Goal: Task Accomplishment & Management: Use online tool/utility

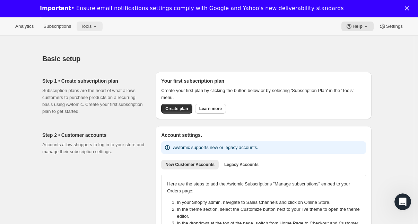
click at [96, 26] on icon at bounding box center [95, 26] width 7 height 7
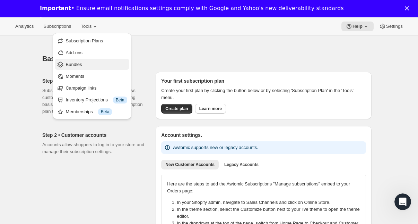
click at [81, 63] on span "Bundles" at bounding box center [74, 64] width 16 height 5
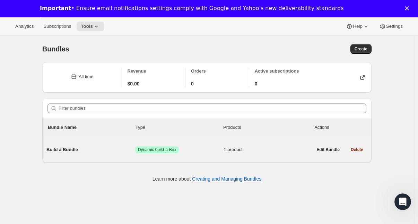
click at [213, 147] on span "Success Dynamic build-a-Box" at bounding box center [179, 149] width 89 height 7
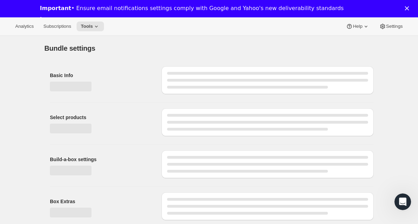
type input "Build a Bundle"
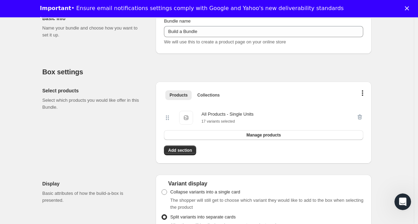
scroll to position [104, 0]
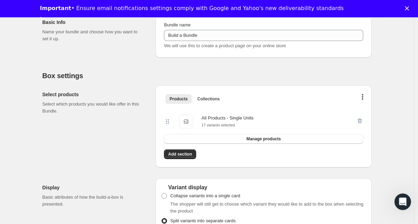
click at [363, 119] on div at bounding box center [359, 121] width 7 height 14
click at [362, 121] on div at bounding box center [359, 121] width 7 height 14
click at [363, 96] on icon "button" at bounding box center [362, 97] width 1 height 6
click at [262, 138] on span "Manage products" at bounding box center [264, 139] width 34 height 6
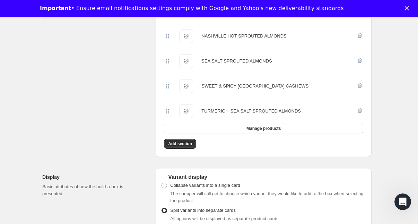
scroll to position [265, 0]
click at [208, 127] on button "Manage products" at bounding box center [263, 128] width 199 height 10
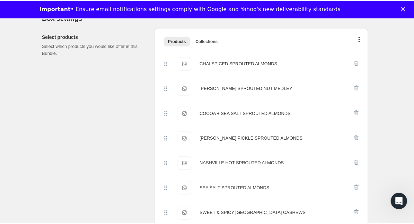
scroll to position [0, 0]
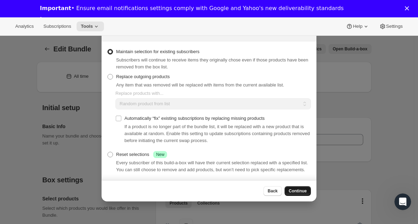
click at [298, 193] on span "Continue" at bounding box center [298, 191] width 18 height 6
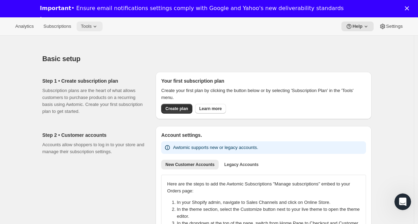
click at [91, 28] on span "Tools" at bounding box center [86, 27] width 11 height 6
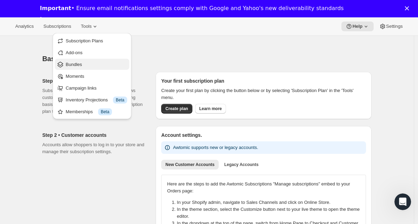
click at [74, 63] on span "Bundles" at bounding box center [74, 64] width 16 height 5
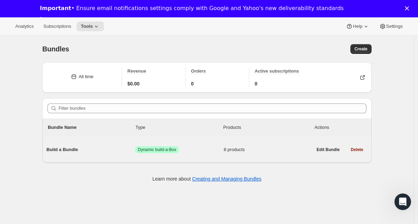
click at [120, 147] on span "Build a Bundle" at bounding box center [90, 149] width 89 height 7
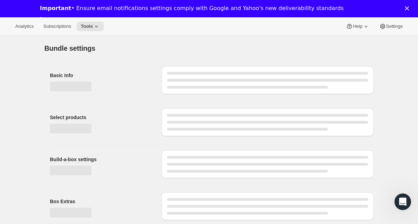
type input "Build a Bundle"
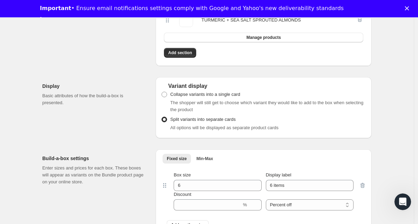
scroll to position [425, 0]
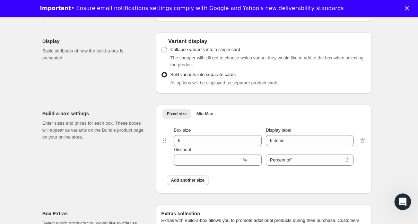
click at [175, 181] on span "Add another size" at bounding box center [188, 180] width 34 height 6
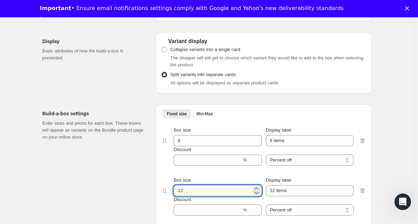
click at [189, 190] on input "12" at bounding box center [212, 190] width 77 height 11
type input "10"
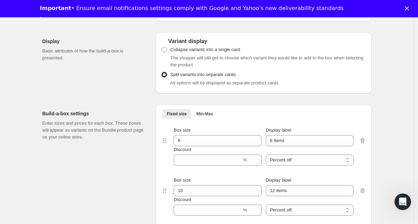
click at [372, 172] on div "Fixed size Min-Max More views Fixed size Min-Max More views Box size 6 Display …" at bounding box center [264, 173] width 216 height 139
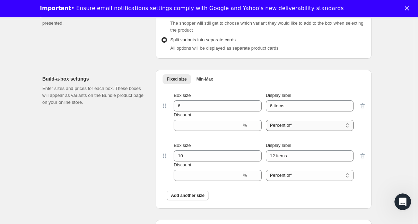
scroll to position [468, 0]
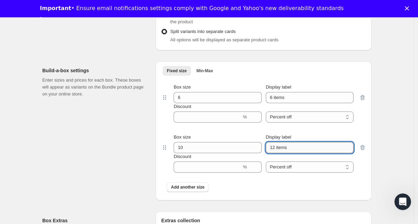
click at [281, 148] on input "12 items" at bounding box center [310, 147] width 88 height 11
click at [277, 148] on input "12 items" at bounding box center [310, 147] width 88 height 11
type input "10 items"
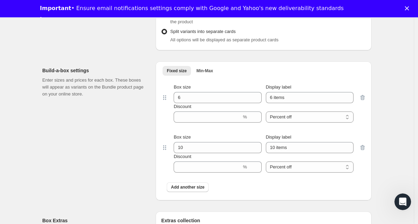
click at [371, 189] on div "Fixed size Min-Max More views Fixed size Min-Max More views Box size 6 Display …" at bounding box center [264, 130] width 216 height 139
click at [231, 163] on input "Discount" at bounding box center [208, 166] width 68 height 11
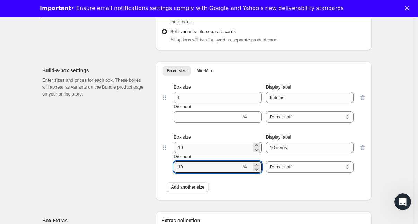
type input "1"
type input "5"
click at [276, 190] on div "Add another size" at bounding box center [264, 187] width 194 height 10
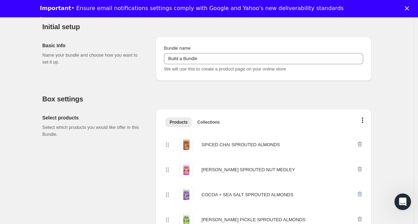
scroll to position [0, 0]
